Goal: Transaction & Acquisition: Purchase product/service

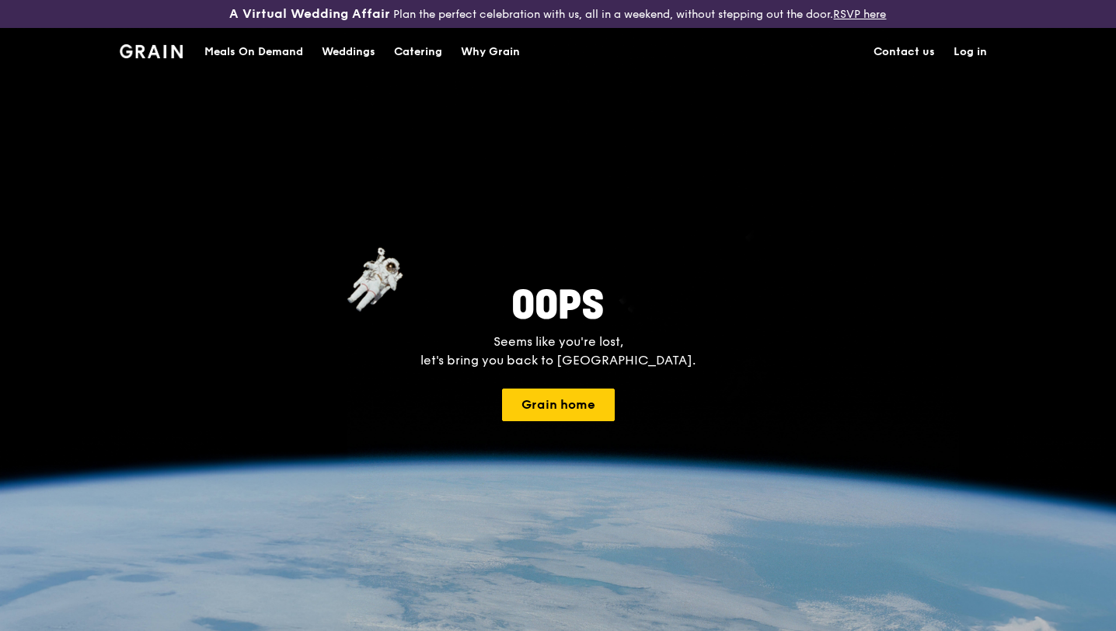
click at [417, 57] on div "Catering" at bounding box center [418, 52] width 48 height 47
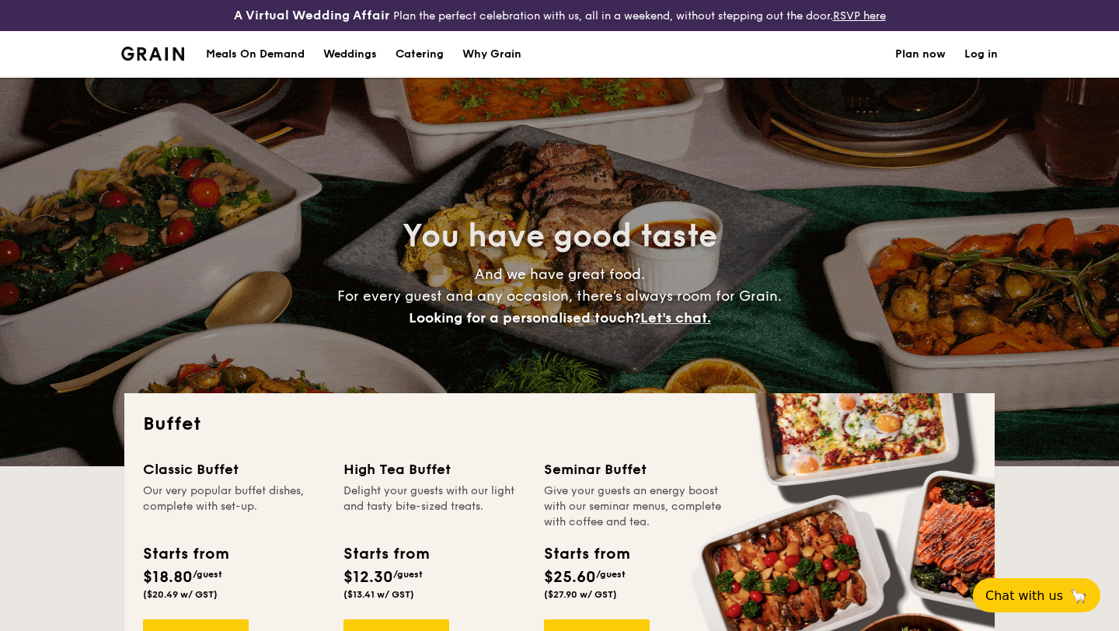
select select
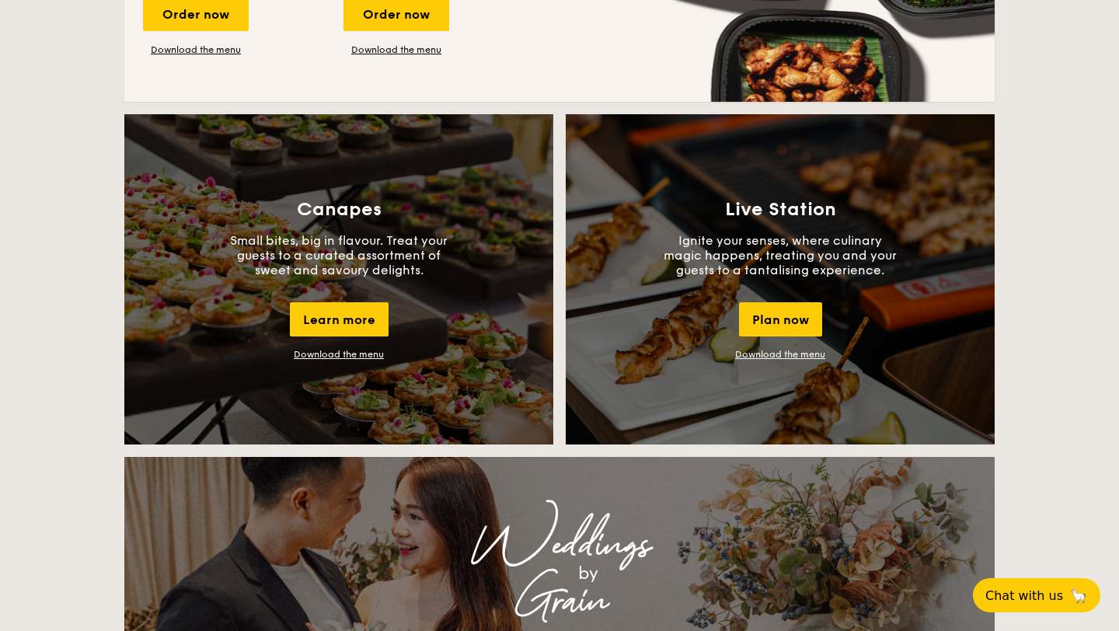
scroll to position [909, 0]
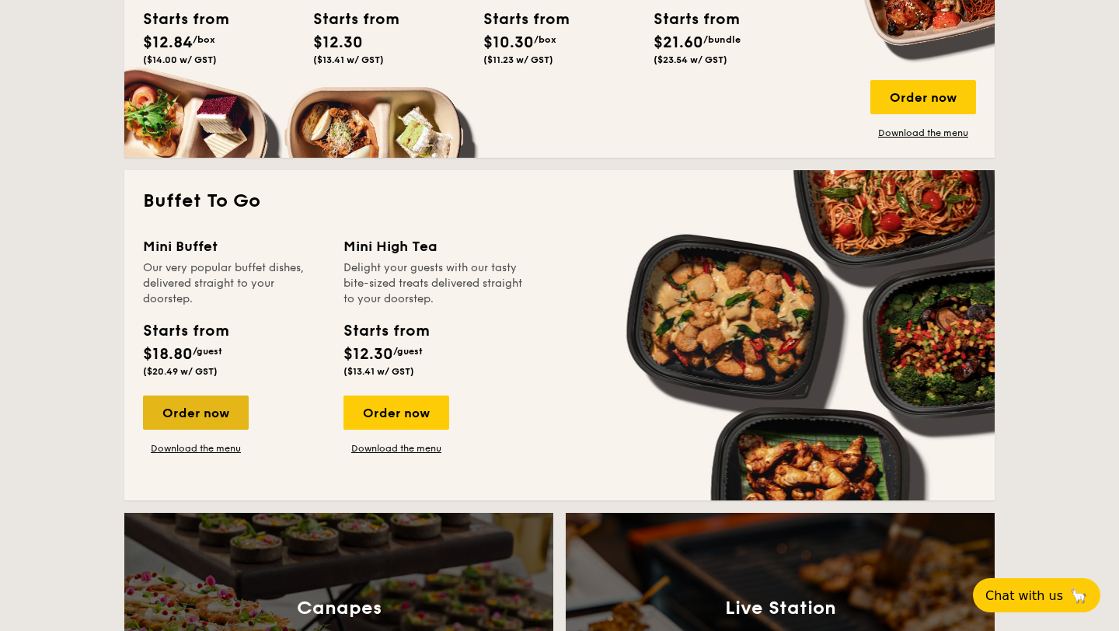
click at [208, 421] on div "Order now" at bounding box center [196, 413] width 106 height 34
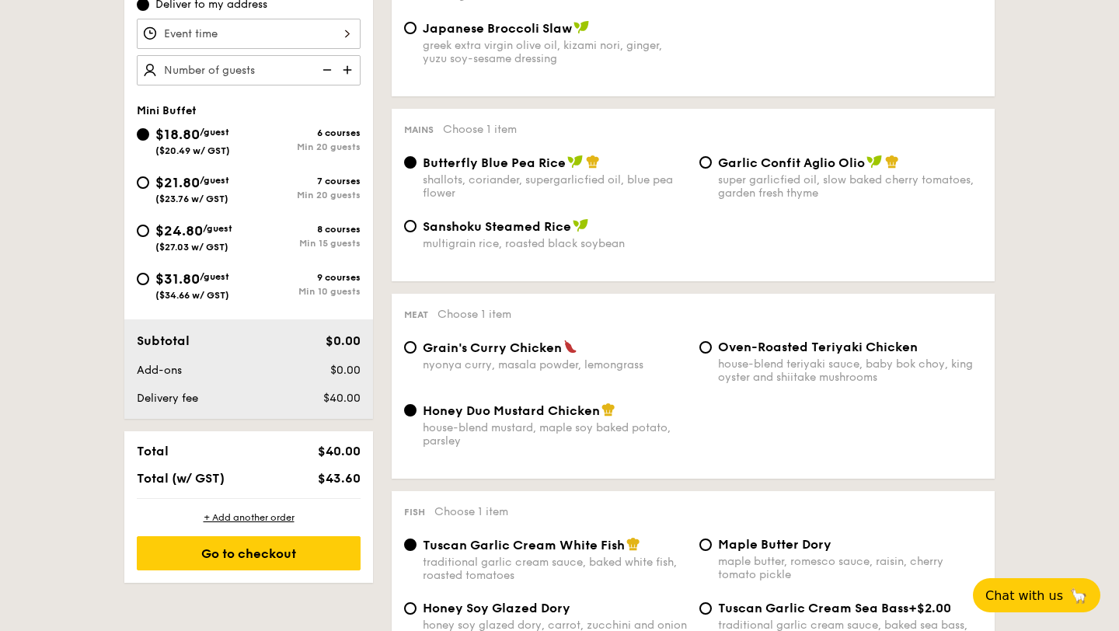
scroll to position [574, 0]
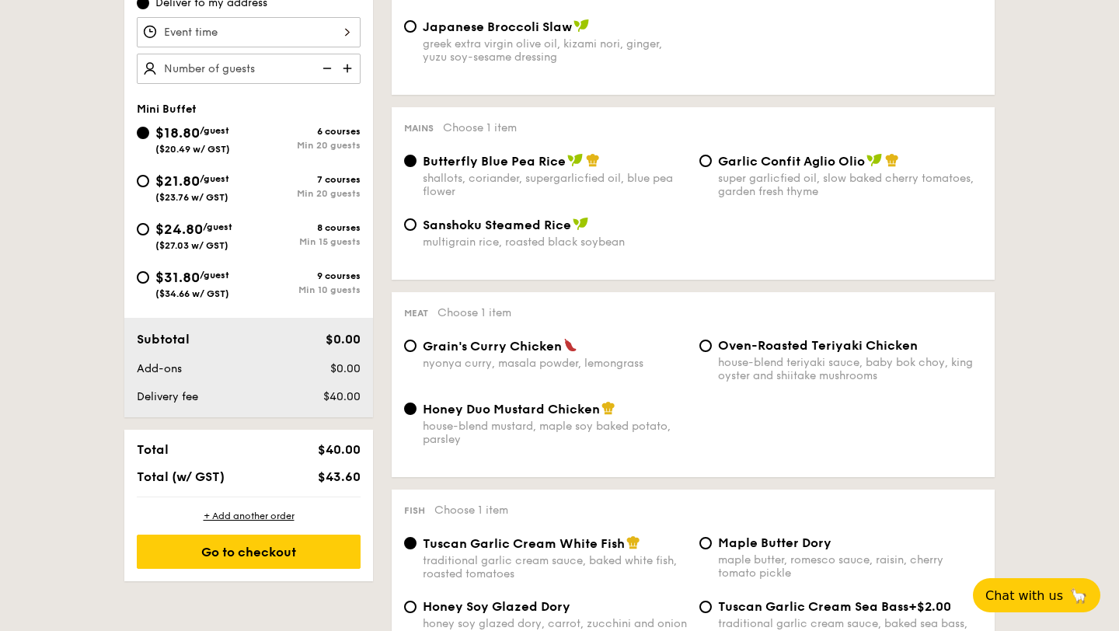
click at [748, 163] on span "Garlic Confit Aglio Olio" at bounding box center [791, 161] width 147 height 15
click at [712, 163] on input "Garlic Confit Aglio Olio super garlicfied oil, slow baked cherry tomatoes, gard…" at bounding box center [706, 161] width 12 height 12
radio input "true"
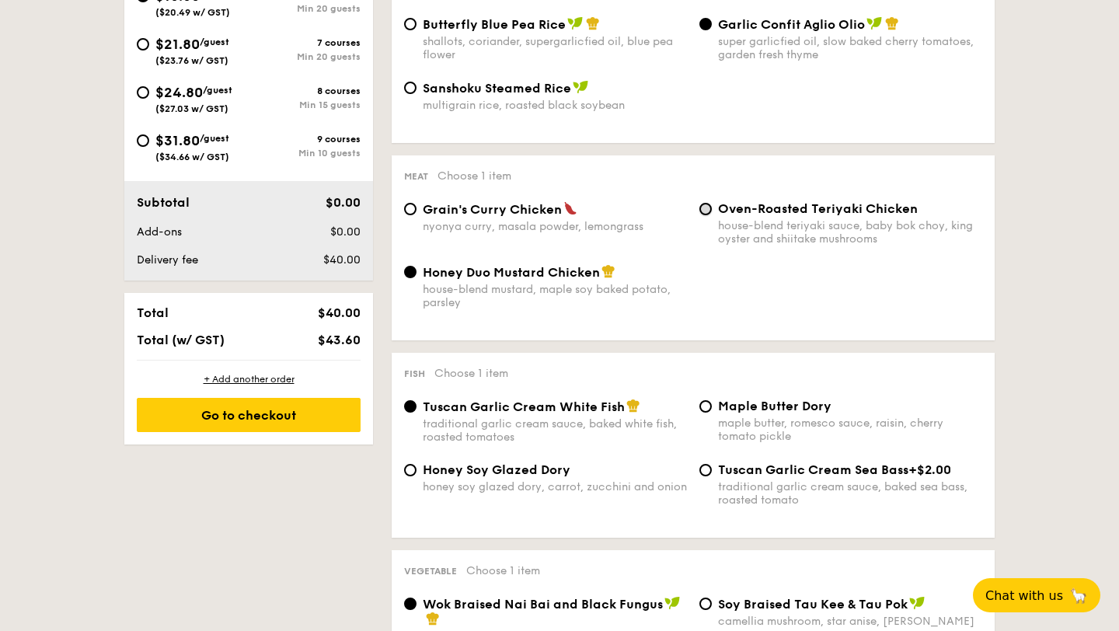
click at [702, 211] on input "Oven-Roasted Teriyaki Chicken house-blend teriyaki sauce, baby bok choy, king o…" at bounding box center [706, 209] width 12 height 12
radio input "true"
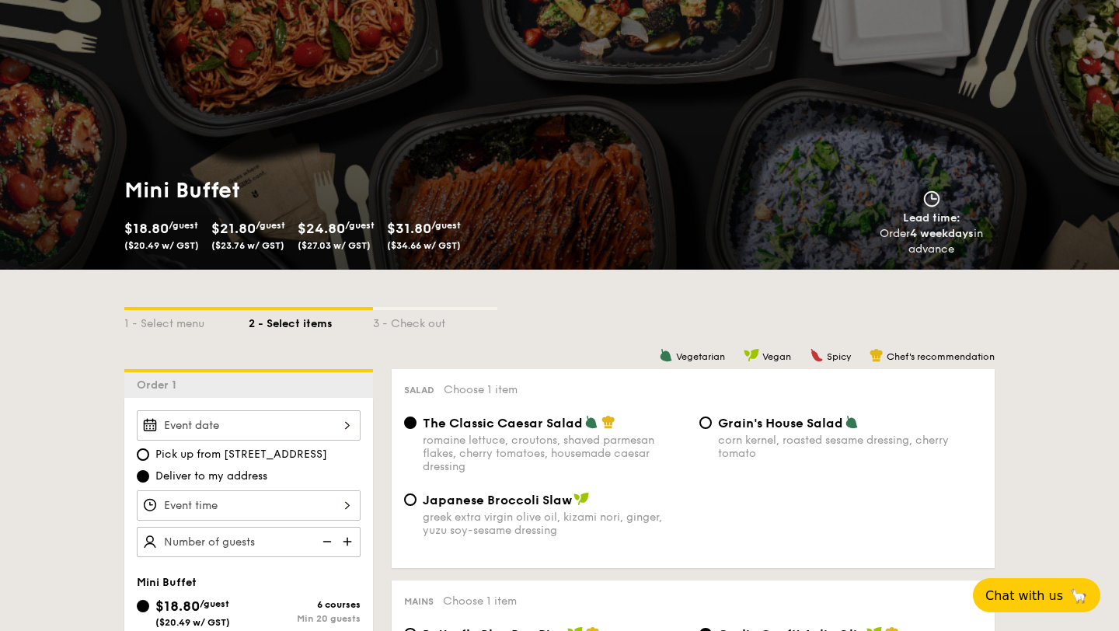
scroll to position [0, 0]
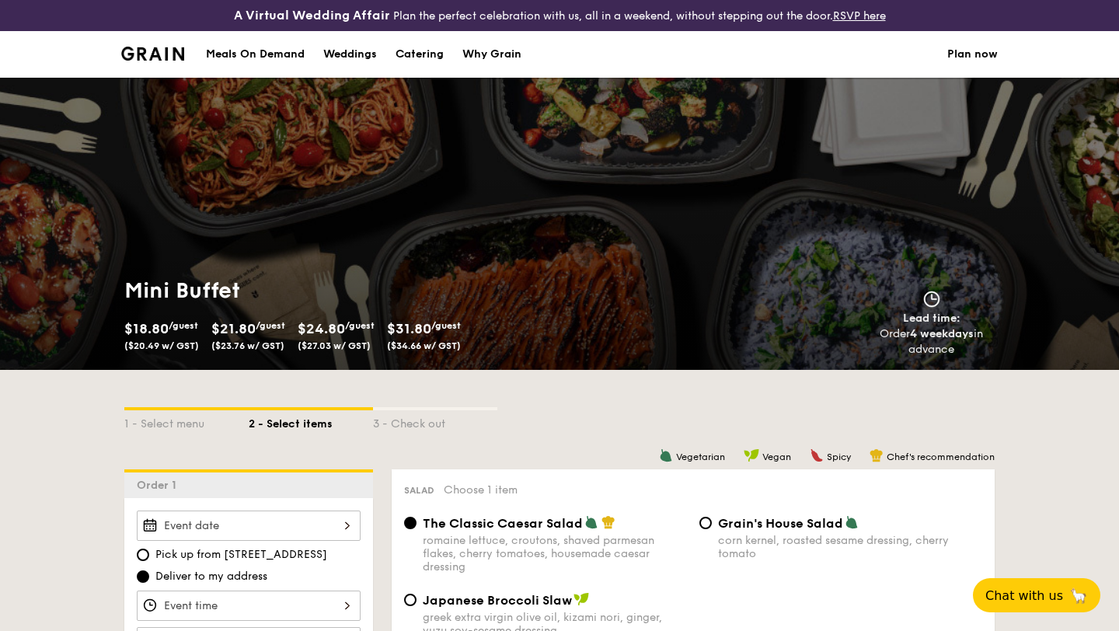
click at [508, 61] on div "Why Grain" at bounding box center [491, 54] width 59 height 47
